Goal: Navigation & Orientation: Find specific page/section

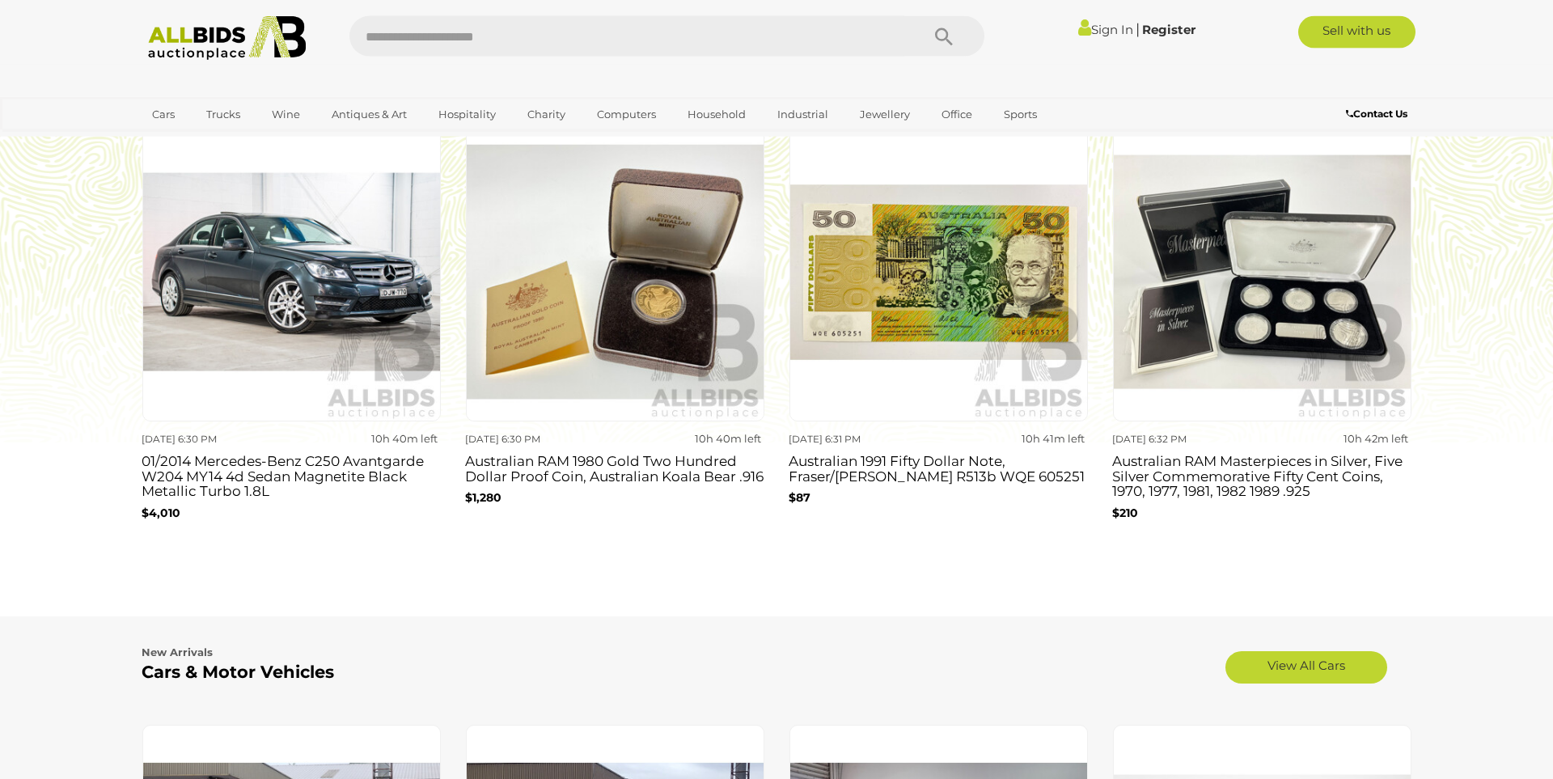
scroll to position [1370, 0]
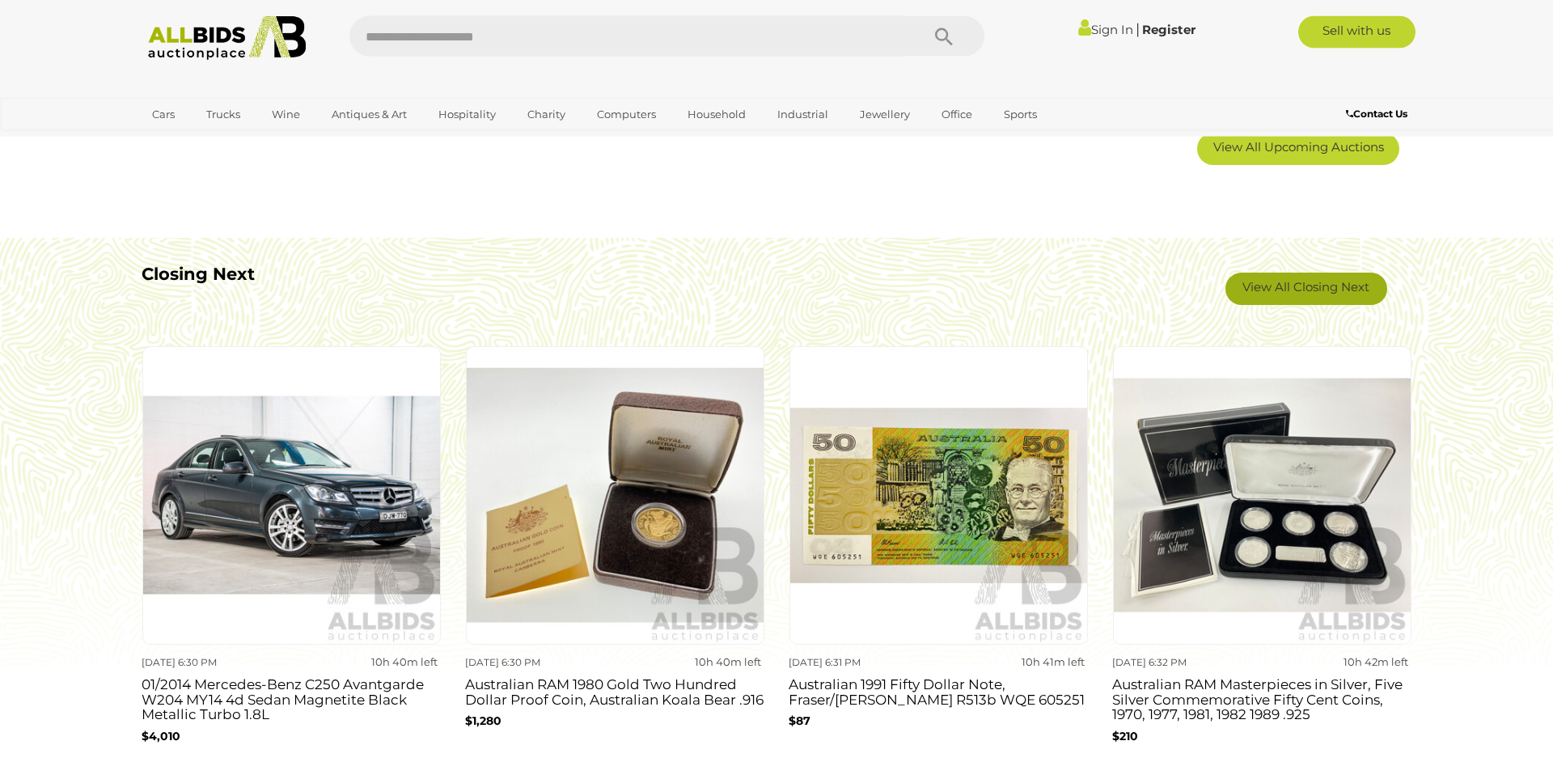
click at [1268, 282] on link "View All Closing Next" at bounding box center [1307, 289] width 162 height 32
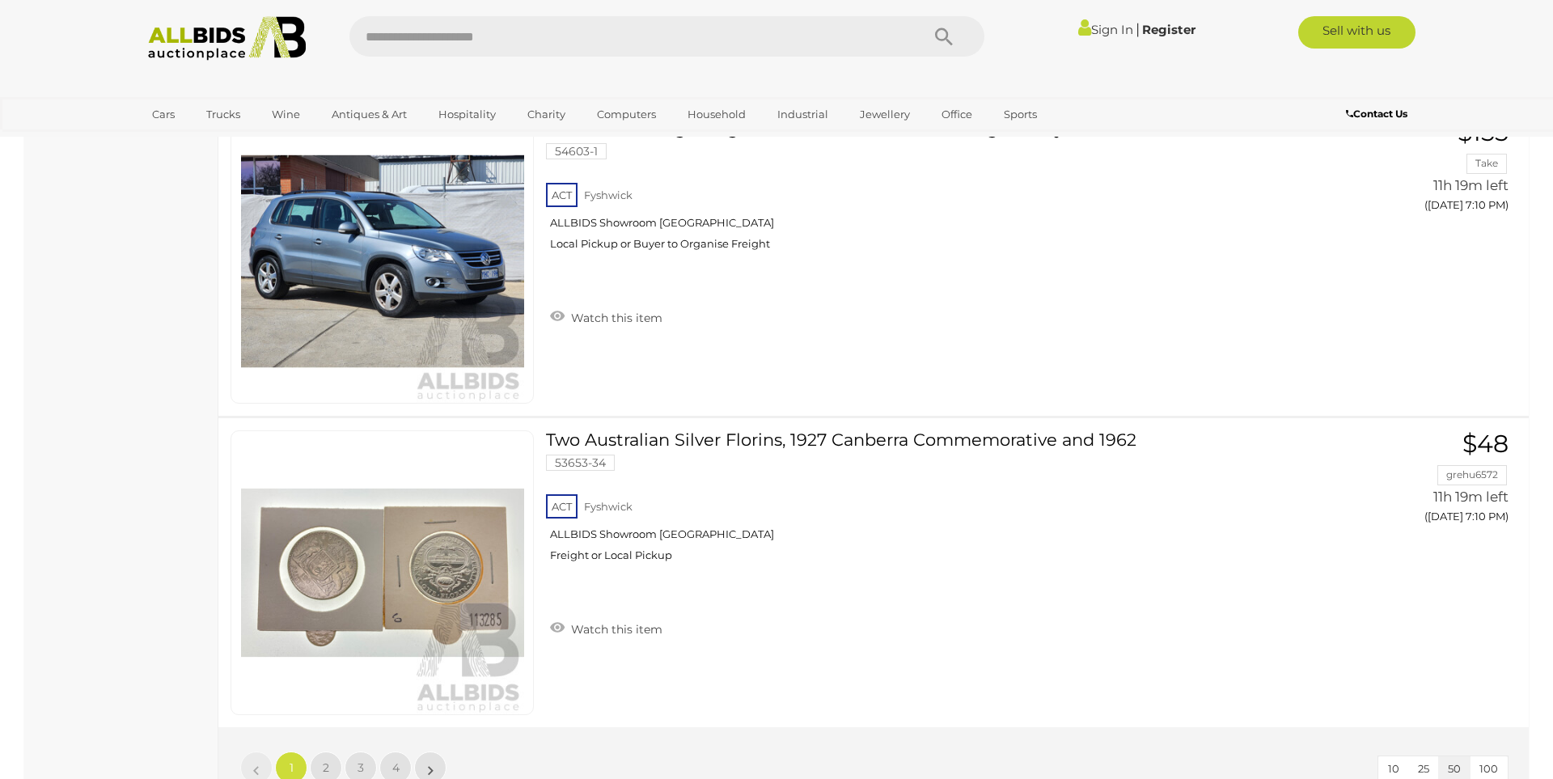
scroll to position [15172, 0]
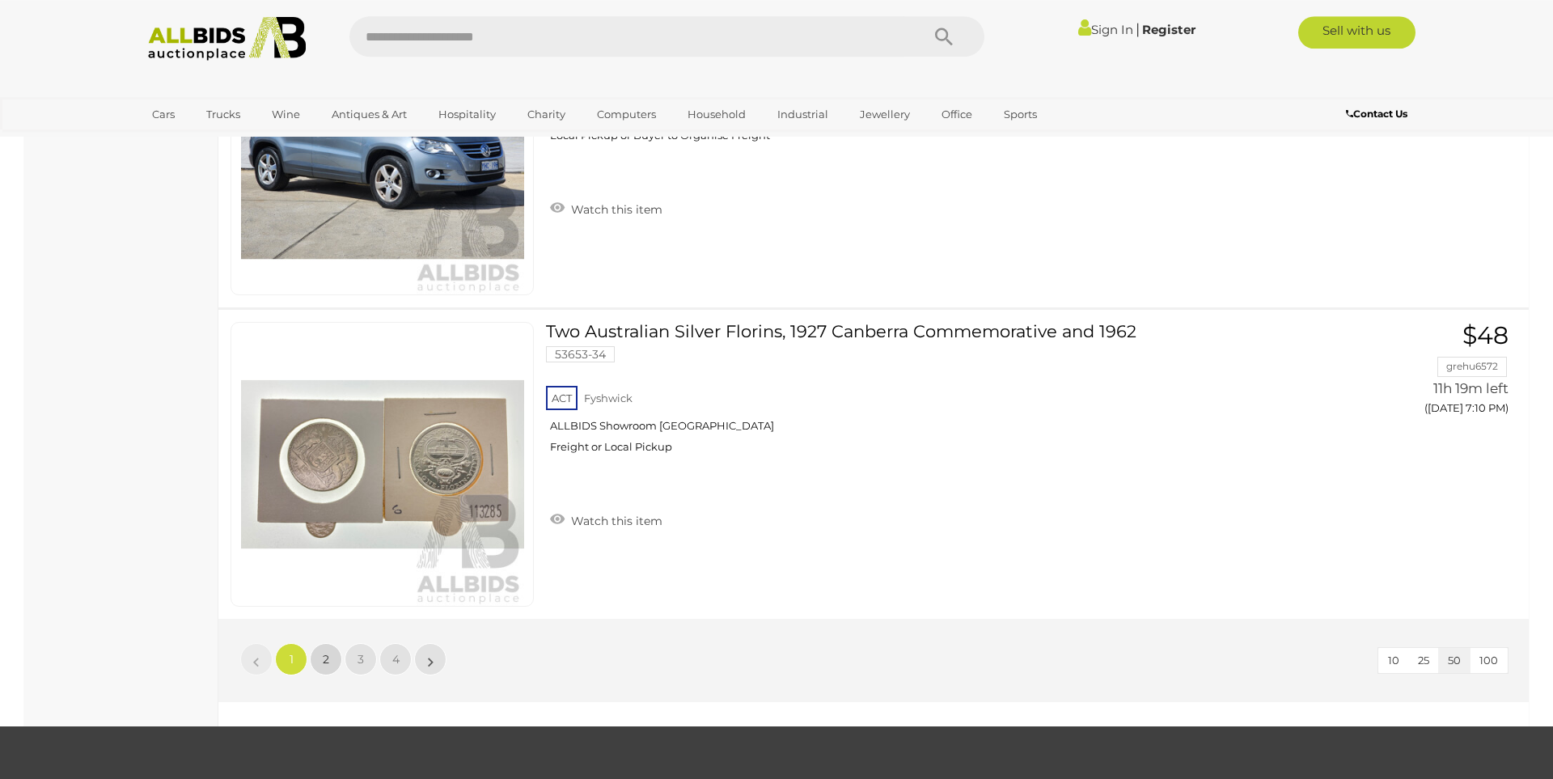
click at [333, 661] on link "2" at bounding box center [326, 659] width 32 height 32
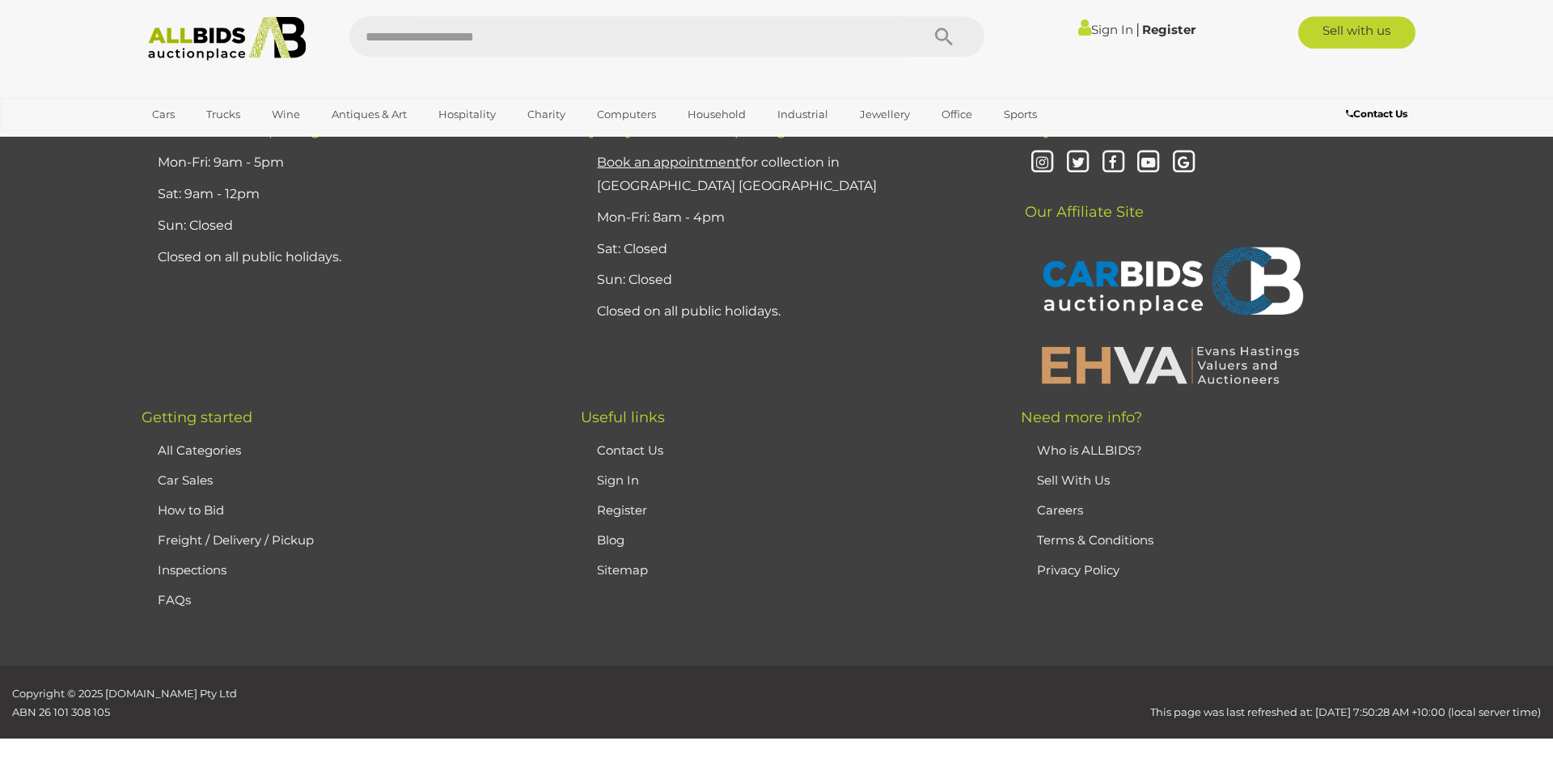
scroll to position [56, 0]
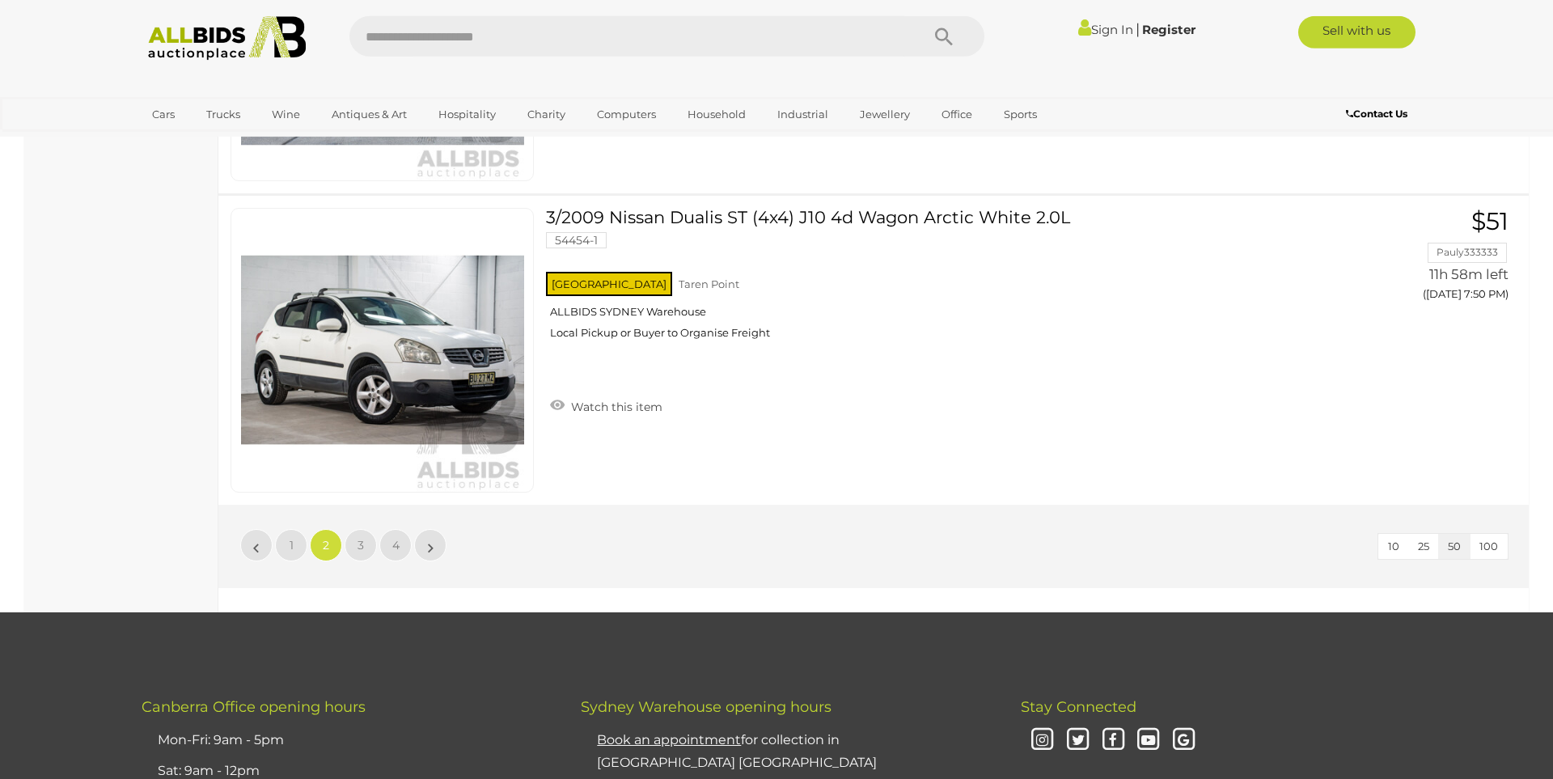
scroll to position [15227, 0]
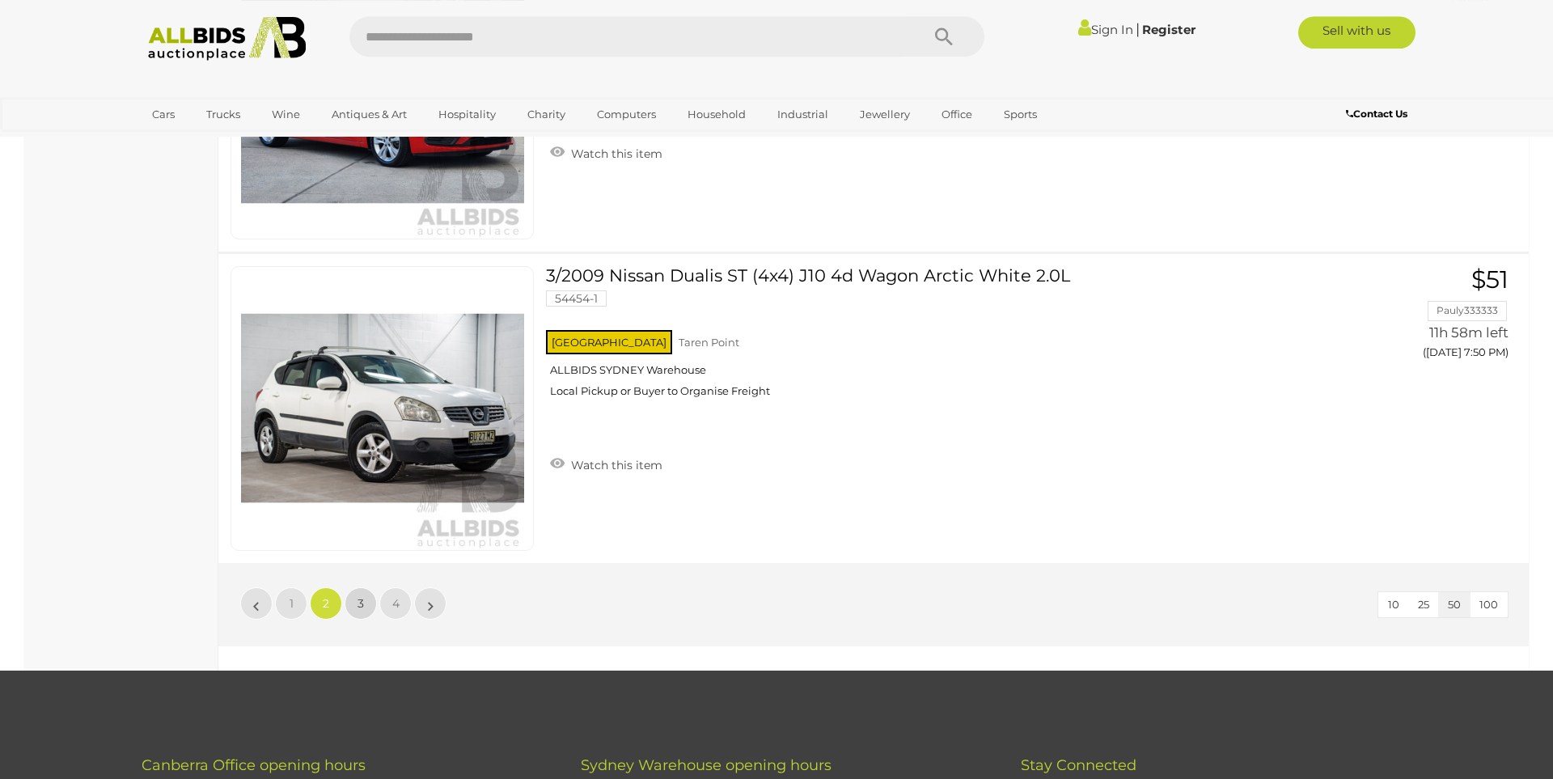
click at [361, 596] on link "3" at bounding box center [361, 603] width 32 height 32
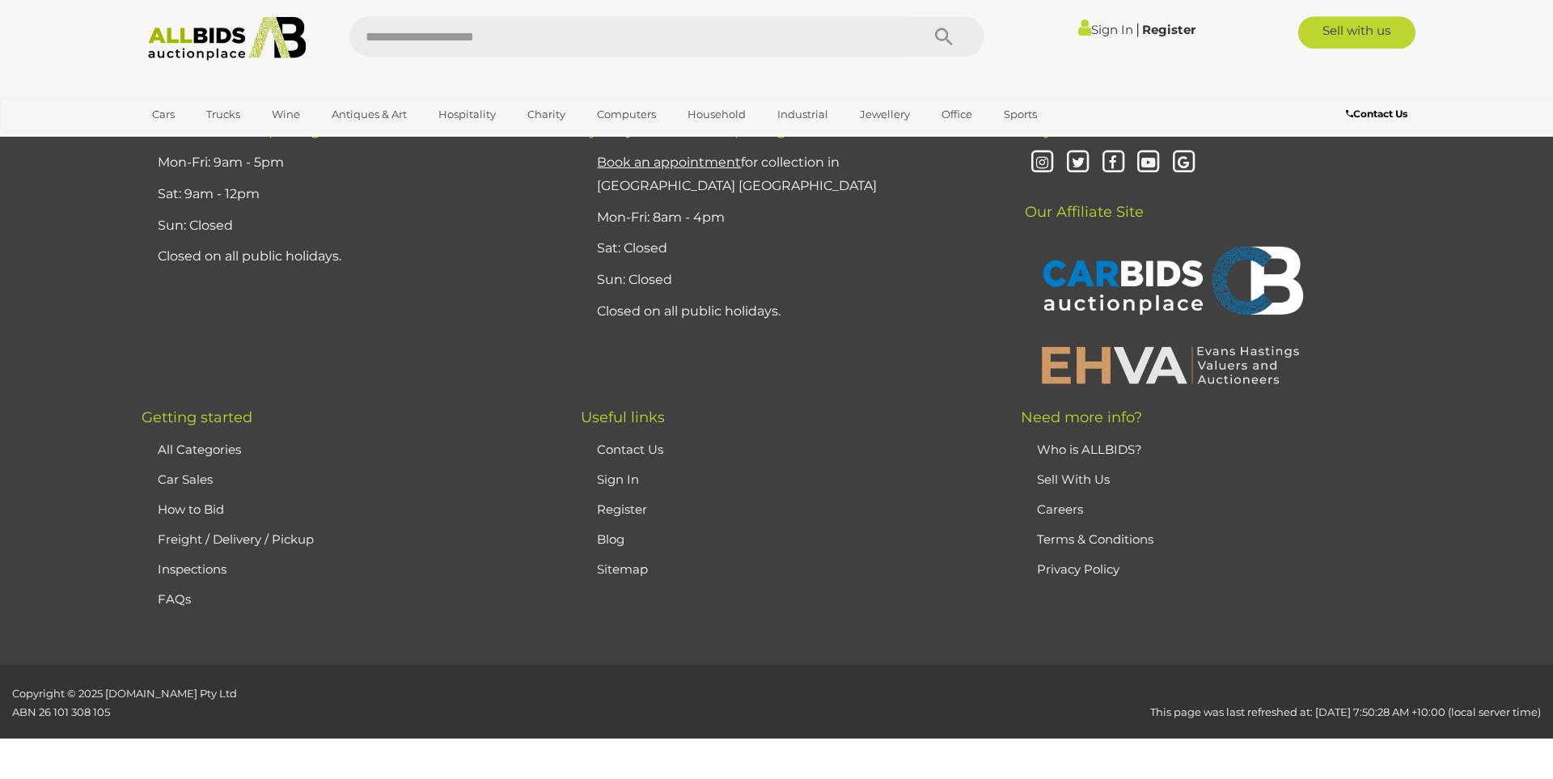
scroll to position [56, 0]
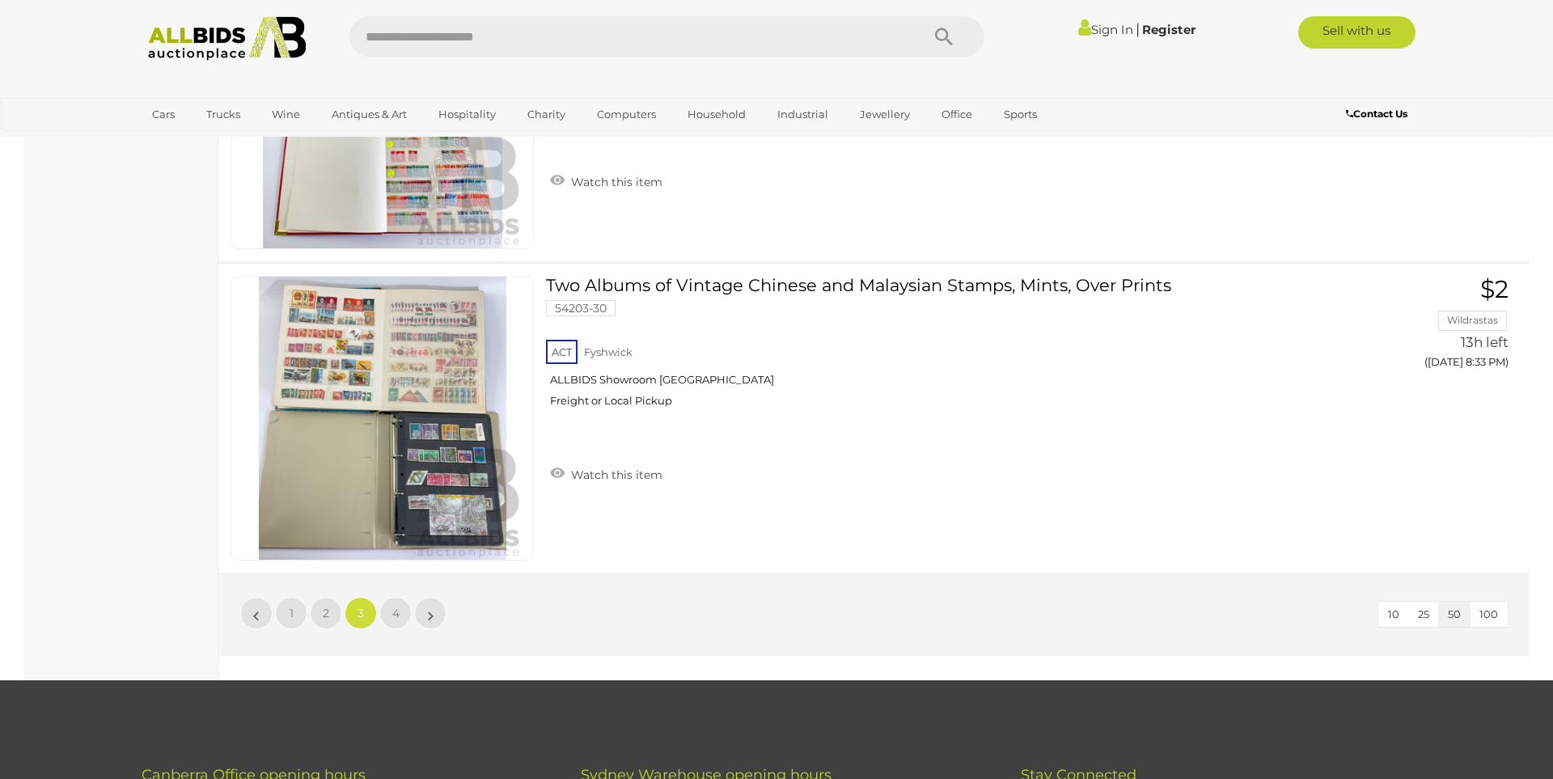
scroll to position [15227, 0]
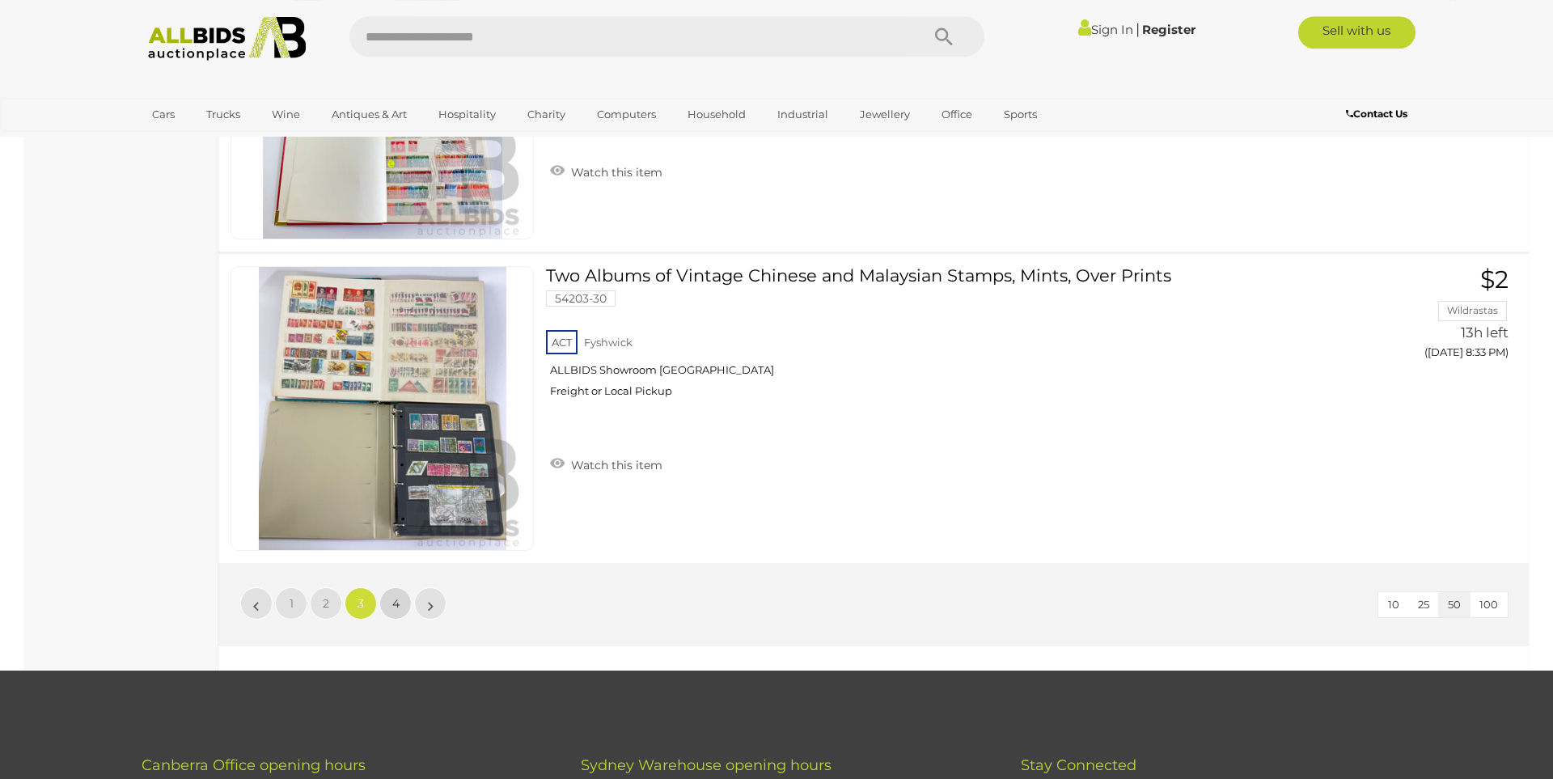
click at [390, 604] on link "4" at bounding box center [395, 603] width 32 height 32
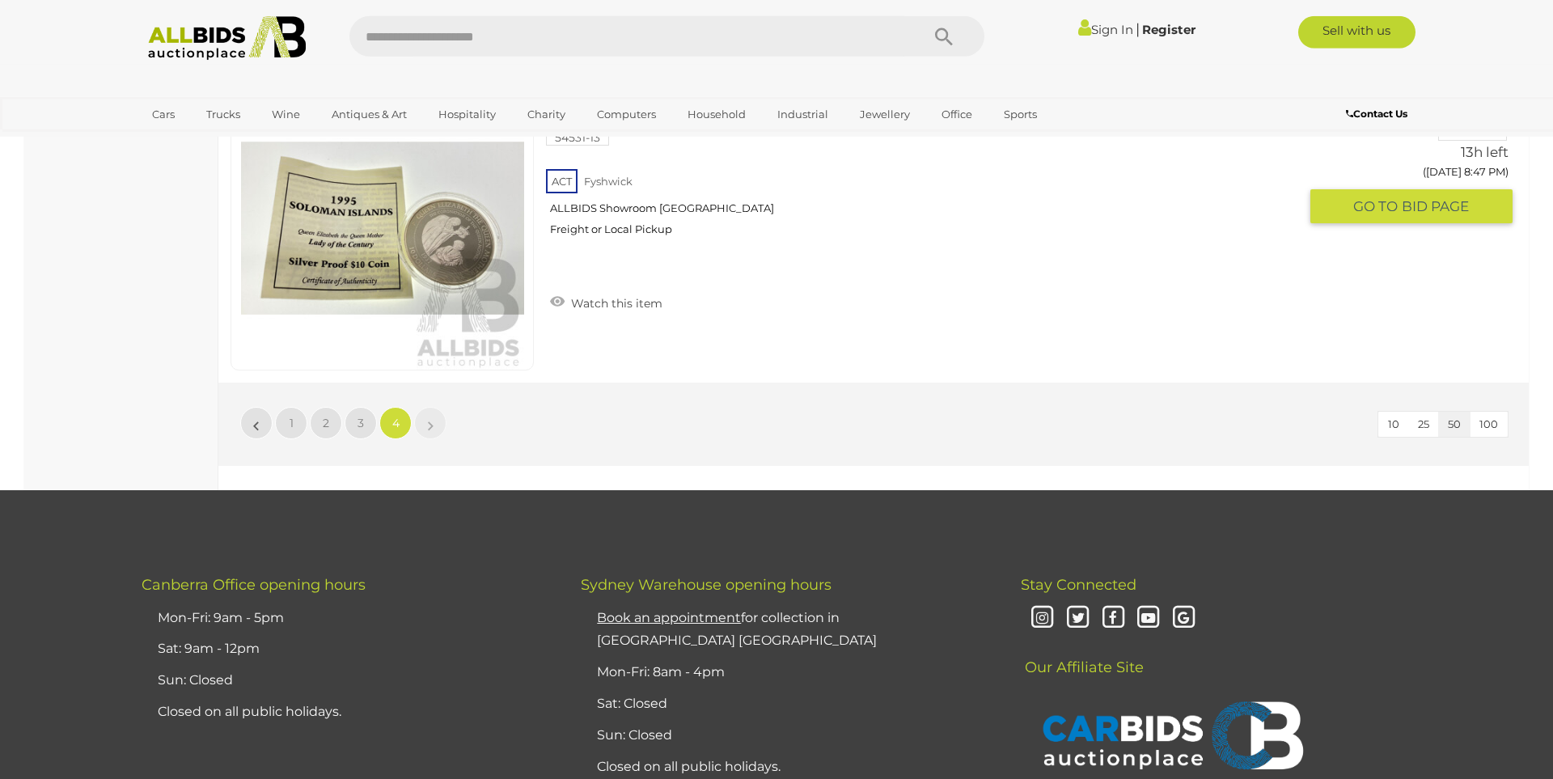
scroll to position [4304, 0]
